Goal: Task Accomplishment & Management: Use online tool/utility

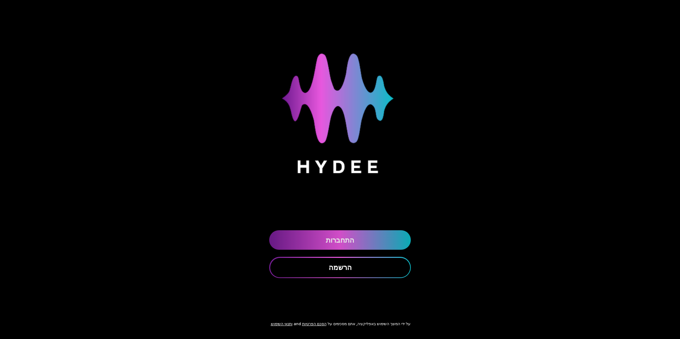
click at [358, 246] on link "התחברות" at bounding box center [340, 239] width 142 height 19
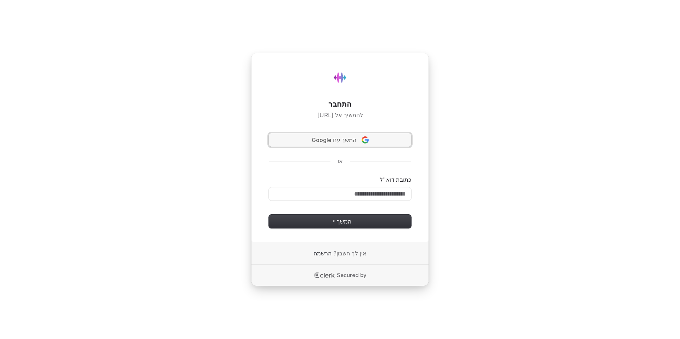
click at [362, 145] on button "המשך עם Google" at bounding box center [340, 139] width 142 height 13
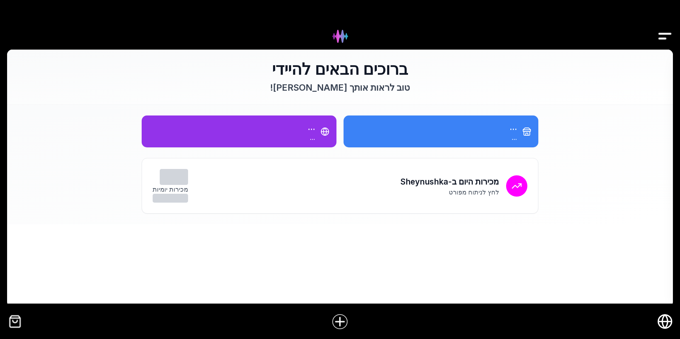
click at [662, 40] on img "Drawer" at bounding box center [665, 36] width 16 height 27
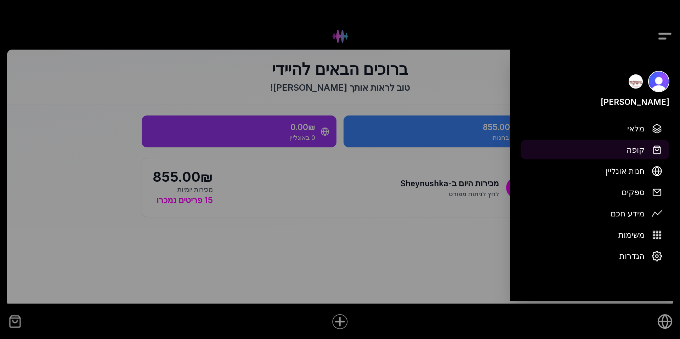
click at [637, 150] on span "קופה" at bounding box center [635, 149] width 18 height 12
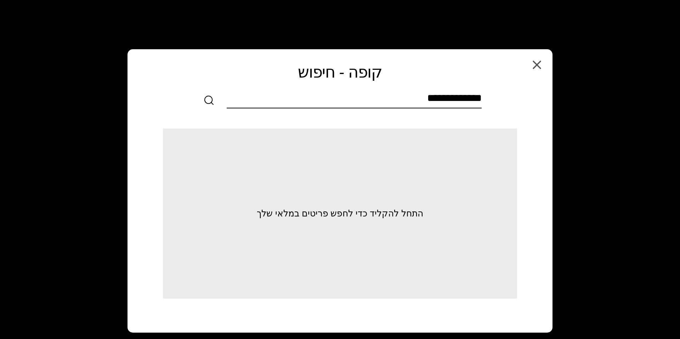
click at [424, 96] on input "text" at bounding box center [354, 100] width 255 height 16
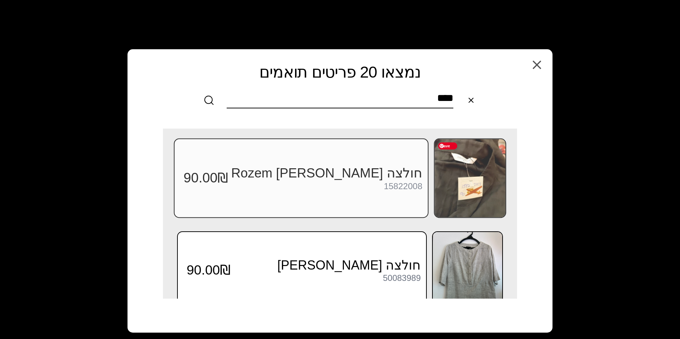
type input "****"
click at [458, 169] on img at bounding box center [470, 178] width 71 height 78
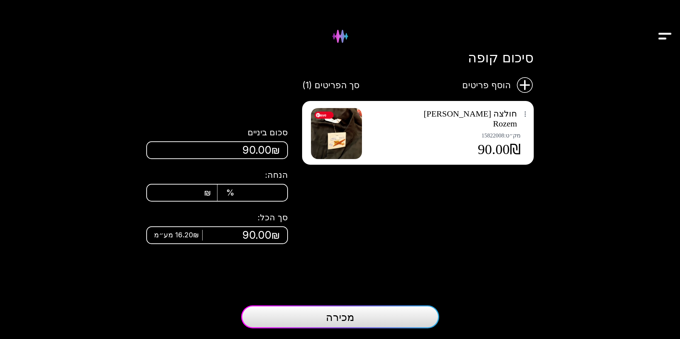
click at [343, 135] on img at bounding box center [336, 133] width 51 height 51
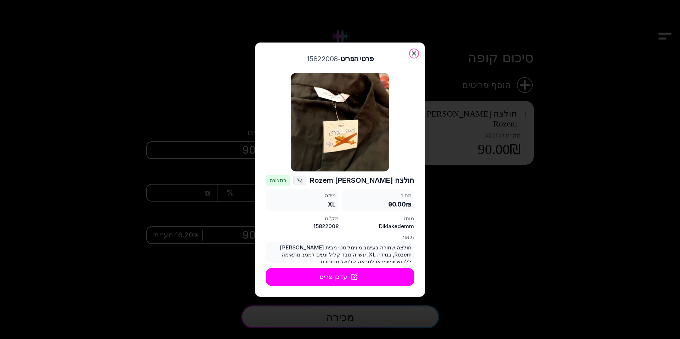
click at [414, 56] on icon "button" at bounding box center [413, 53] width 7 height 7
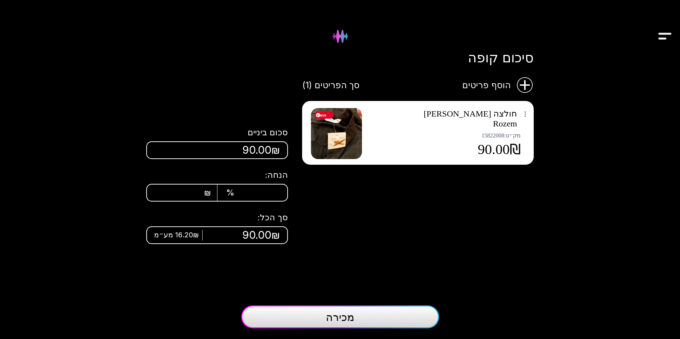
click at [339, 131] on img at bounding box center [336, 133] width 51 height 51
click at [665, 36] on img "Drawer" at bounding box center [665, 36] width 16 height 27
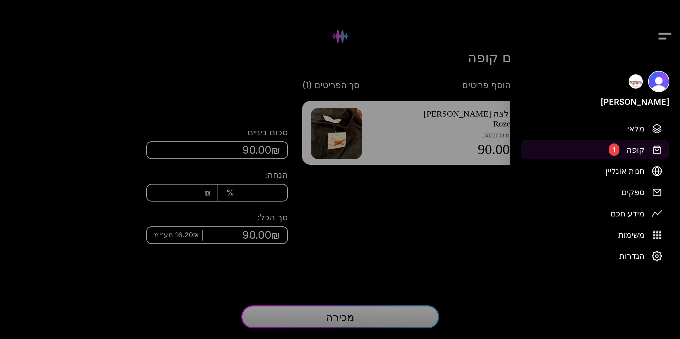
click at [626, 148] on button "קופה 1" at bounding box center [595, 149] width 149 height 19
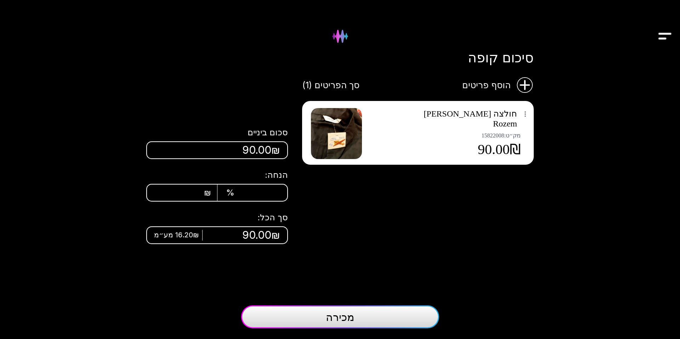
click at [524, 83] on img at bounding box center [525, 85] width 18 height 18
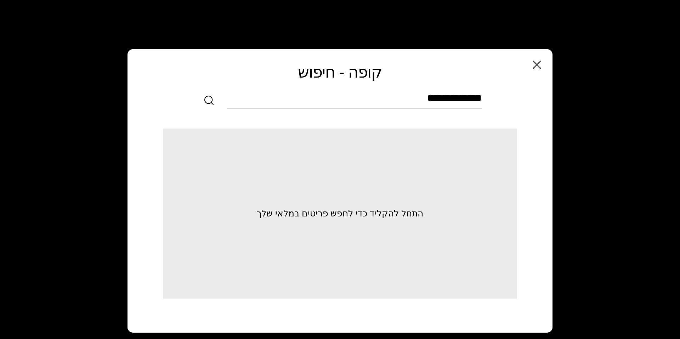
click at [438, 100] on input "text" at bounding box center [354, 100] width 255 height 16
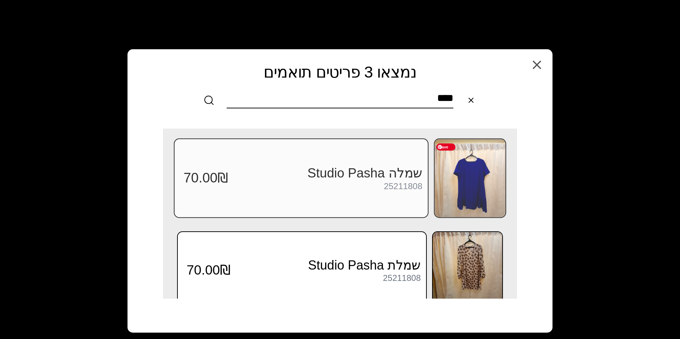
type input "****"
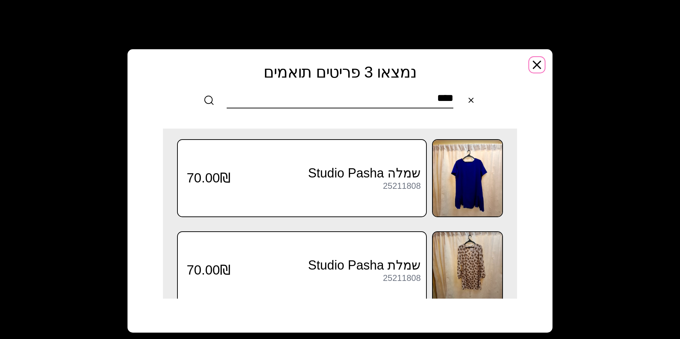
click at [535, 66] on icon "button" at bounding box center [536, 64] width 7 height 7
